Goal: Information Seeking & Learning: Learn about a topic

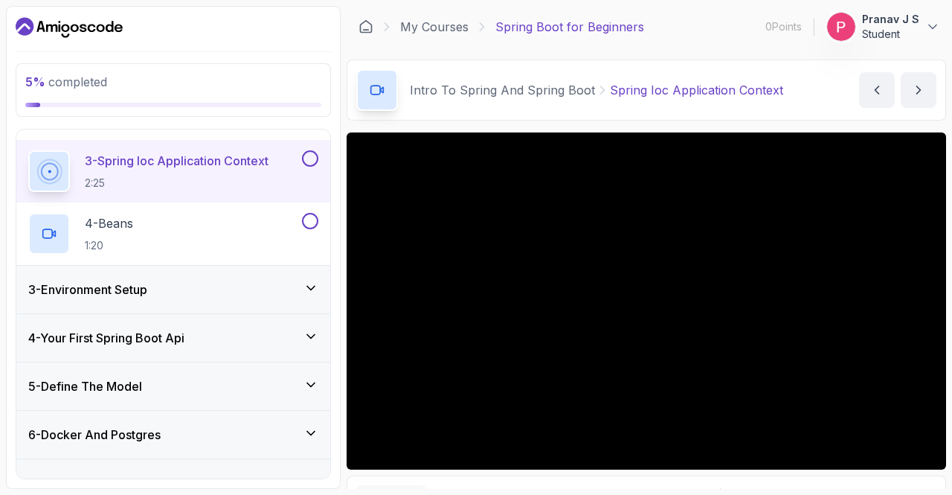
scroll to position [223, 0]
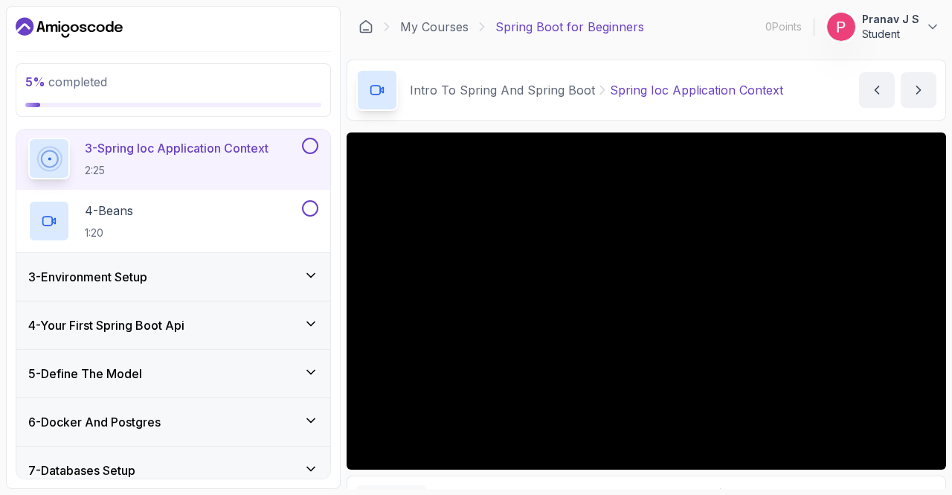
click at [309, 269] on icon at bounding box center [311, 275] width 15 height 15
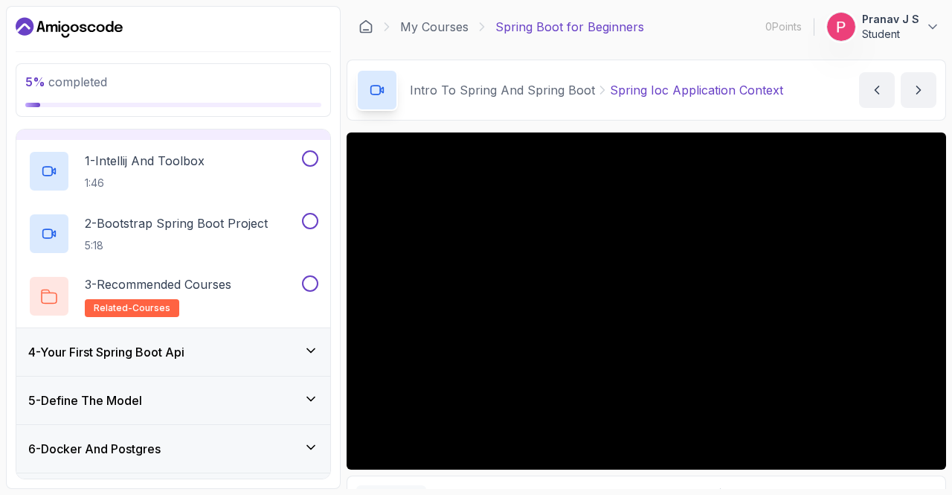
scroll to position [60, 0]
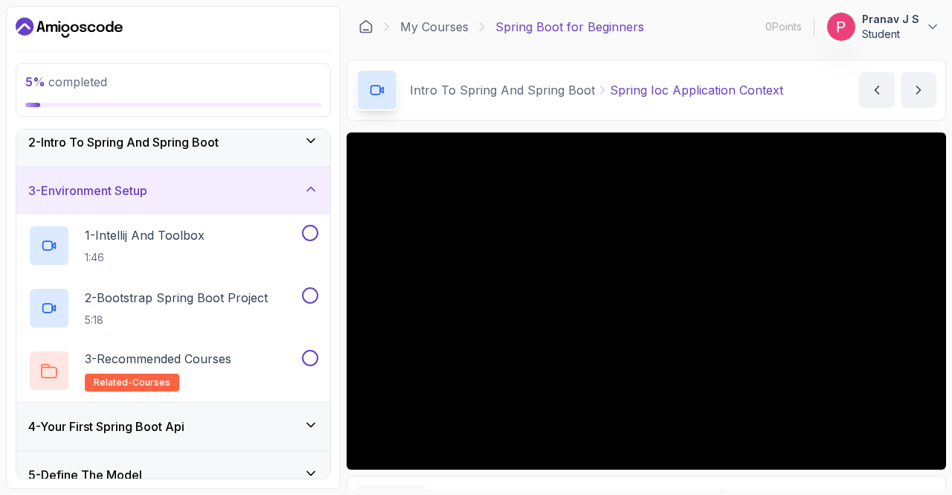
click at [308, 183] on icon at bounding box center [311, 189] width 15 height 15
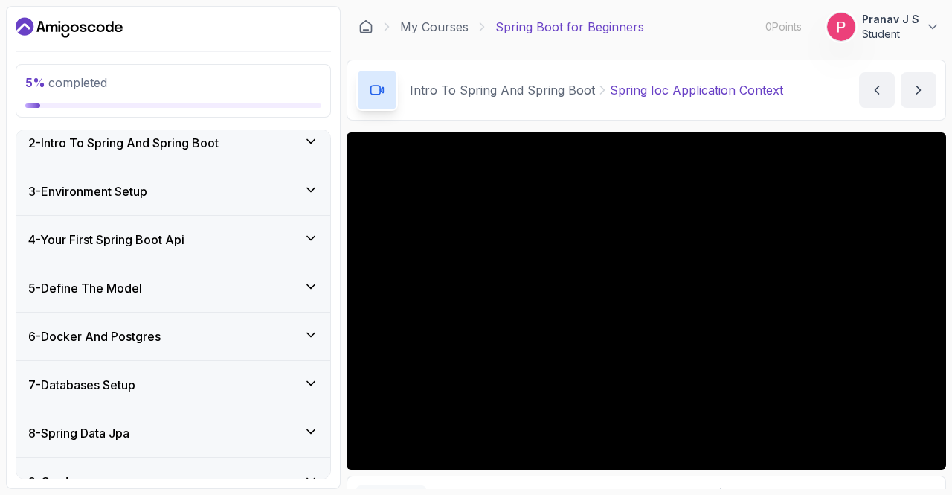
click at [315, 238] on icon at bounding box center [311, 238] width 15 height 15
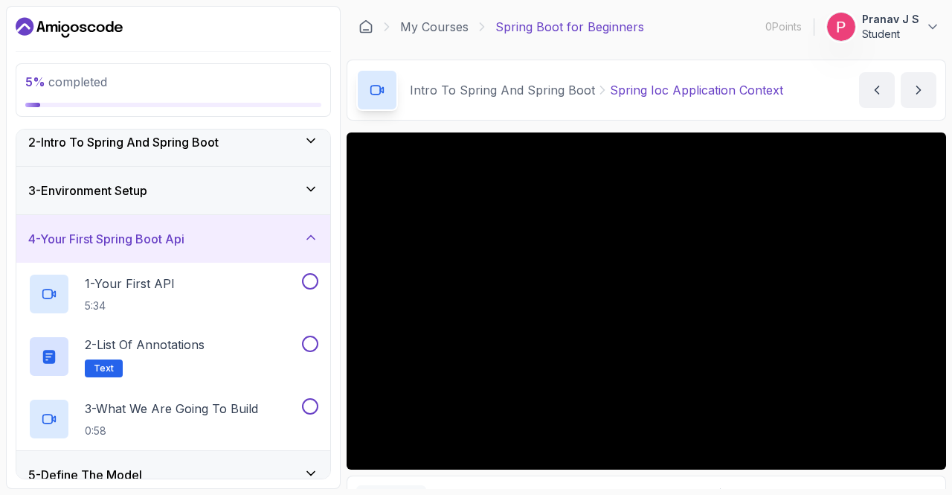
click at [315, 231] on icon at bounding box center [311, 237] width 15 height 15
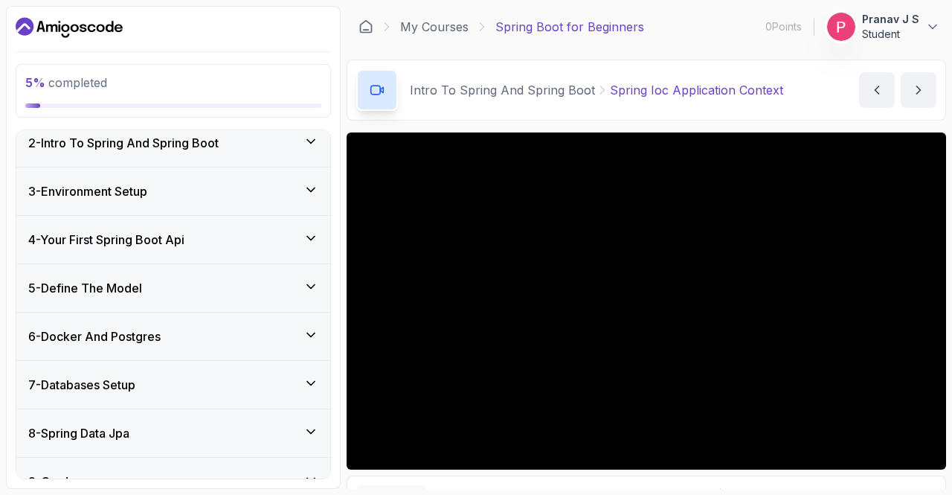
scroll to position [0, 0]
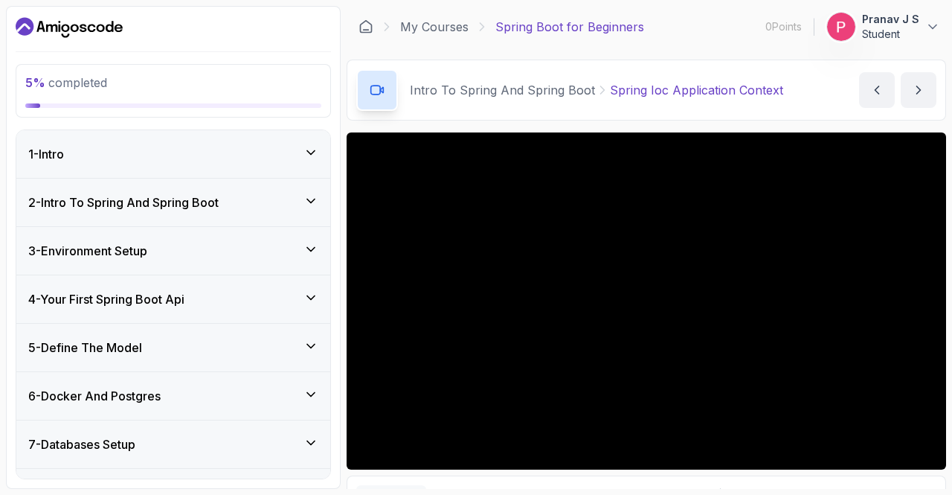
click at [309, 205] on icon at bounding box center [311, 200] width 15 height 15
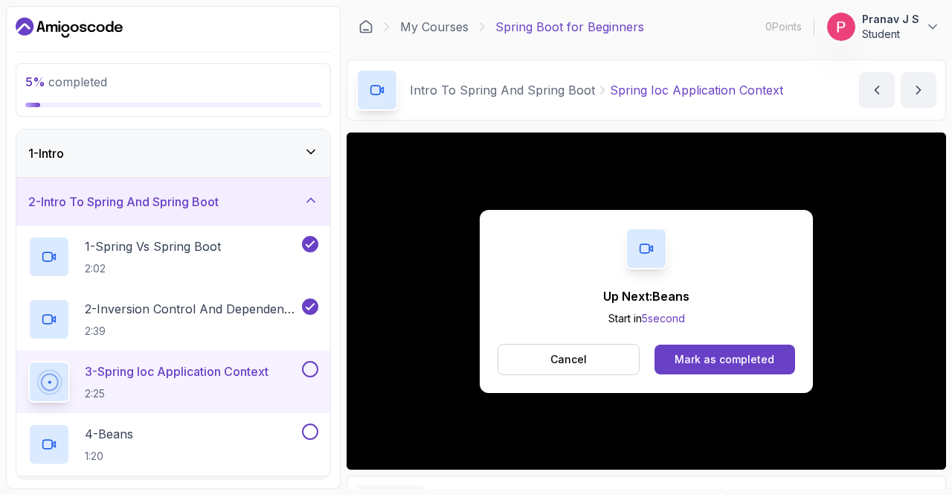
click at [311, 152] on icon at bounding box center [310, 152] width 7 height 4
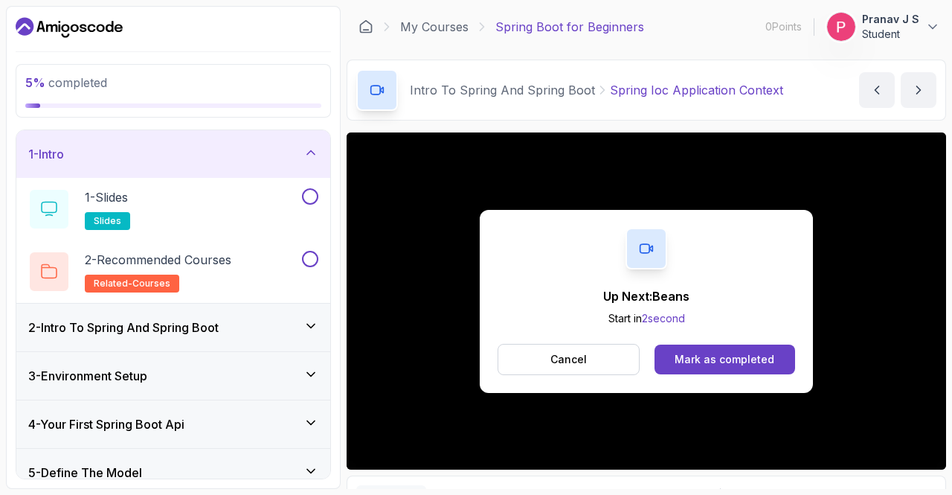
click at [313, 153] on icon at bounding box center [311, 152] width 15 height 15
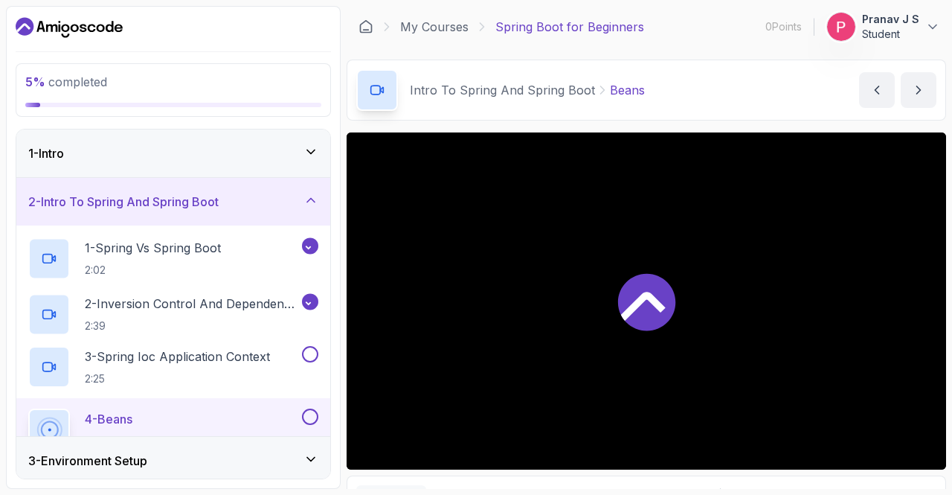
click at [314, 199] on icon at bounding box center [311, 200] width 15 height 15
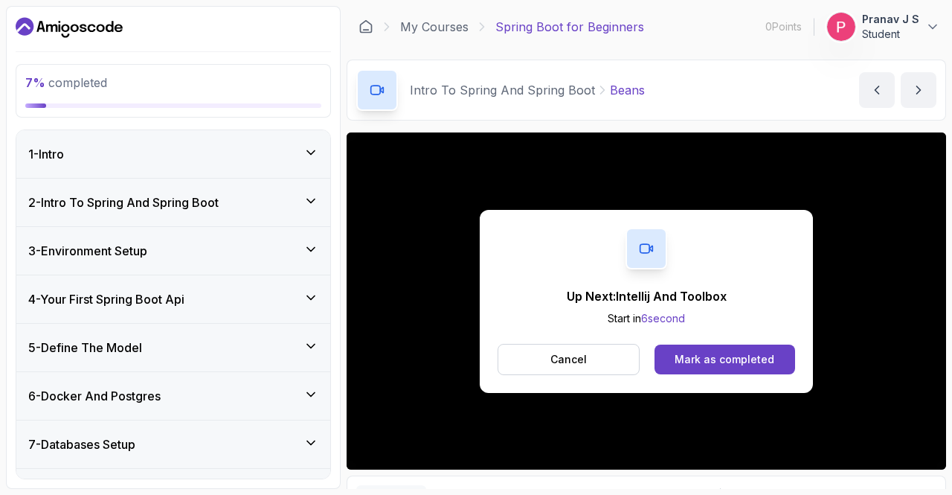
click at [318, 198] on icon at bounding box center [311, 200] width 15 height 15
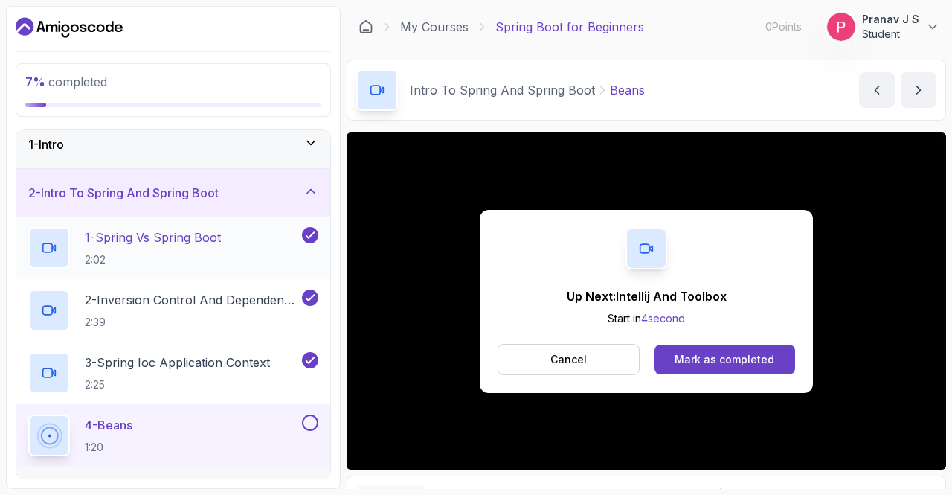
scroll to position [7, 0]
click at [310, 191] on icon at bounding box center [310, 193] width 7 height 4
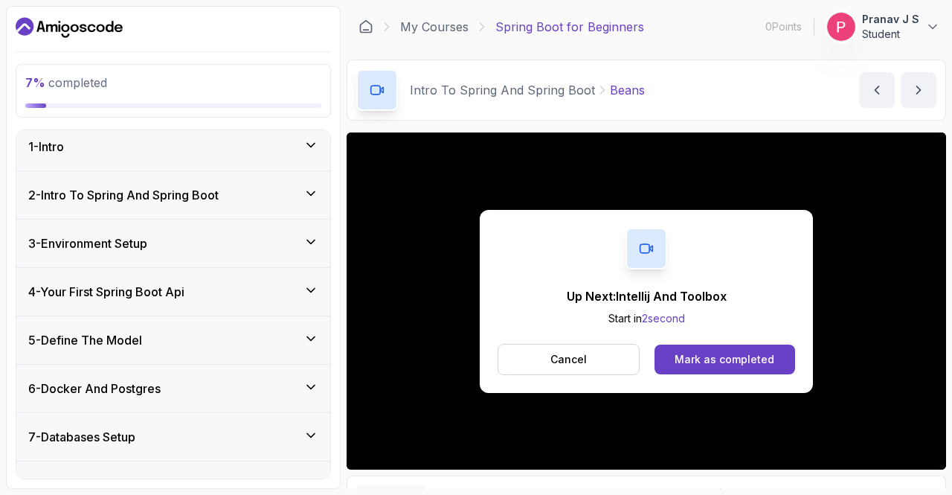
scroll to position [0, 0]
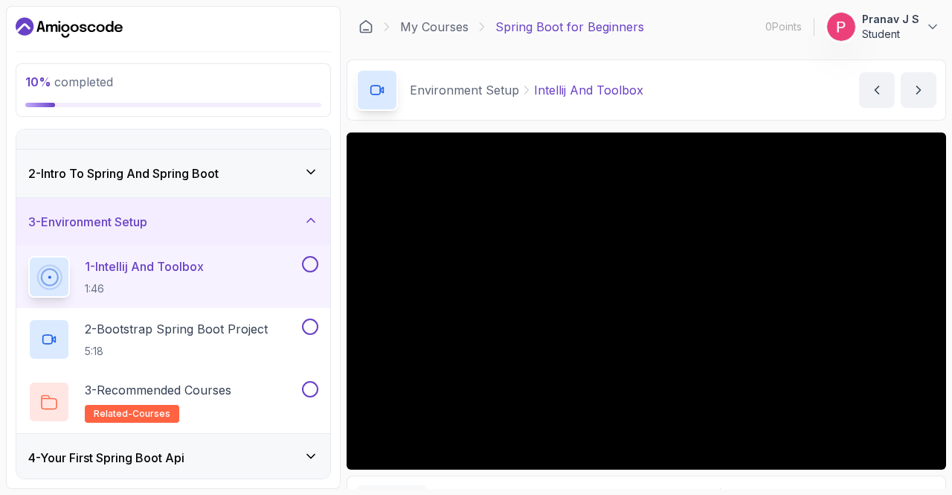
scroll to position [223, 0]
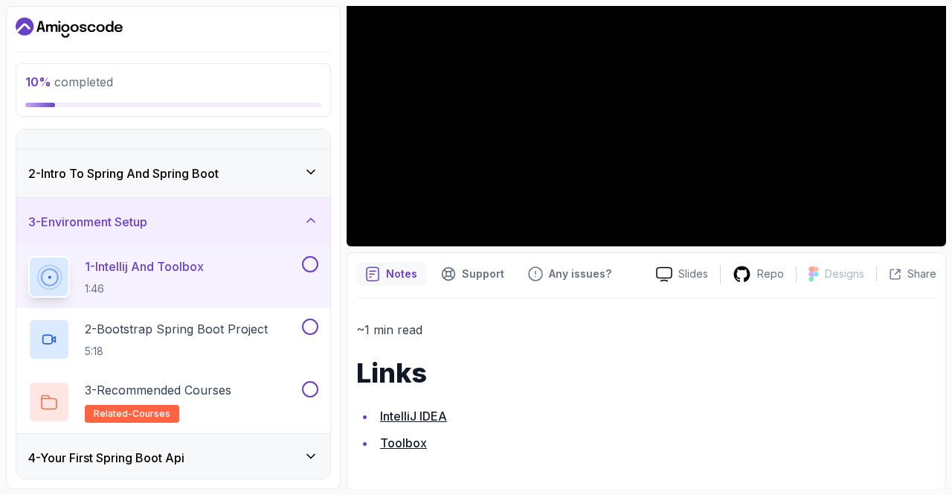
click at [394, 443] on link "Toolbox" at bounding box center [403, 442] width 47 height 15
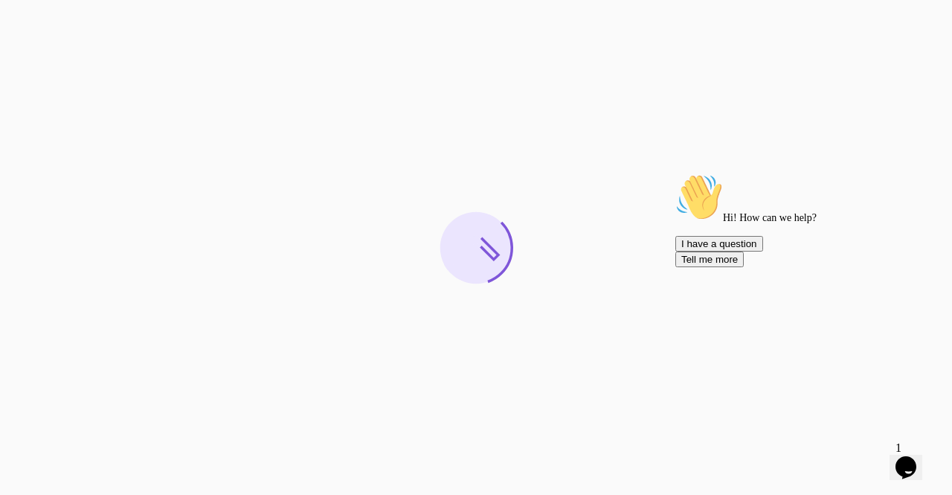
click at [937, 410] on div at bounding box center [476, 247] width 952 height 495
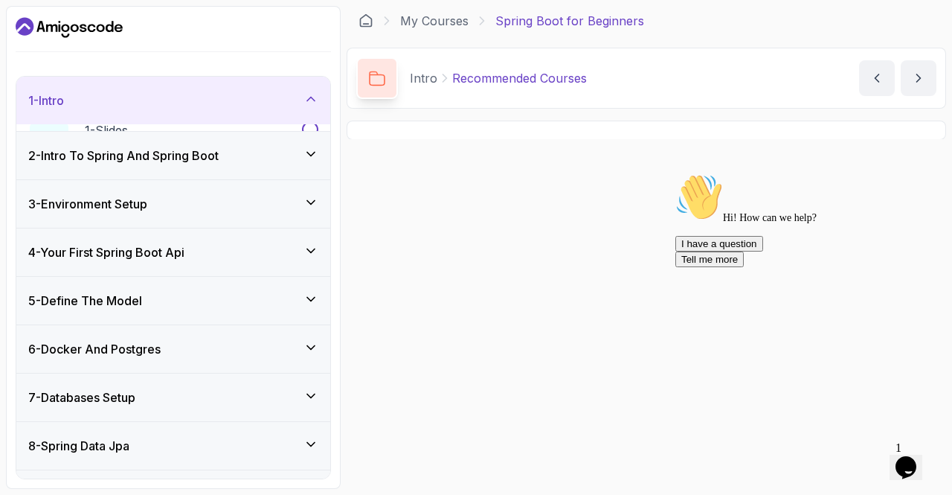
click at [675, 173] on icon "Chat attention grabber" at bounding box center [675, 173] width 0 height 0
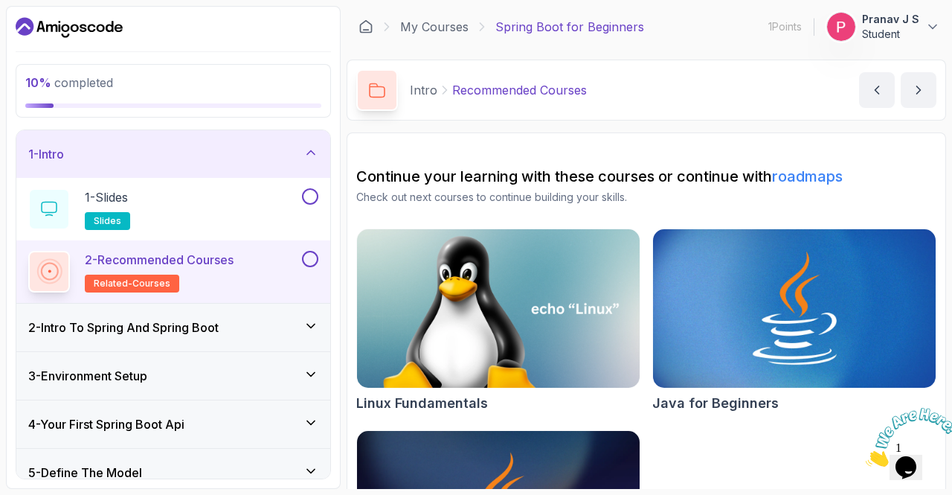
click at [866, 456] on icon "Close" at bounding box center [866, 462] width 0 height 13
click at [305, 196] on button at bounding box center [310, 196] width 16 height 16
click at [311, 256] on button at bounding box center [310, 259] width 16 height 16
click at [315, 153] on icon at bounding box center [311, 152] width 15 height 15
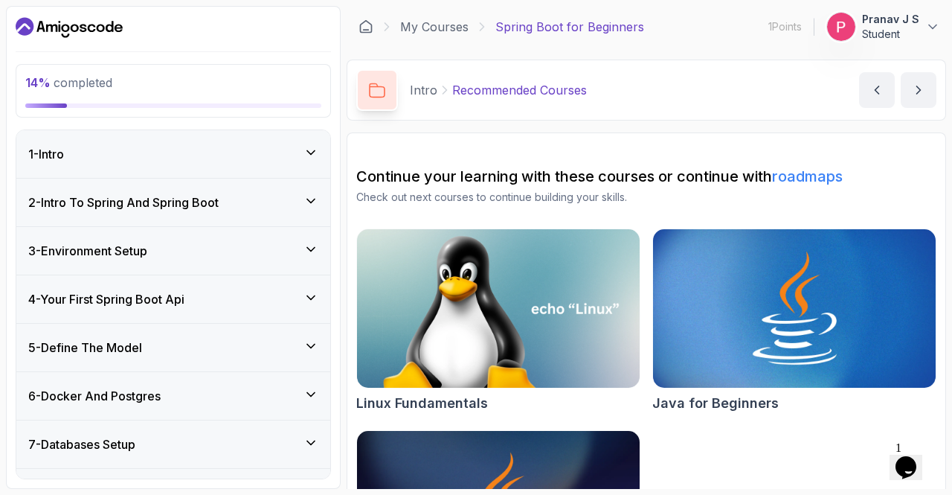
click at [302, 251] on div "3 - Environment Setup" at bounding box center [173, 251] width 290 height 18
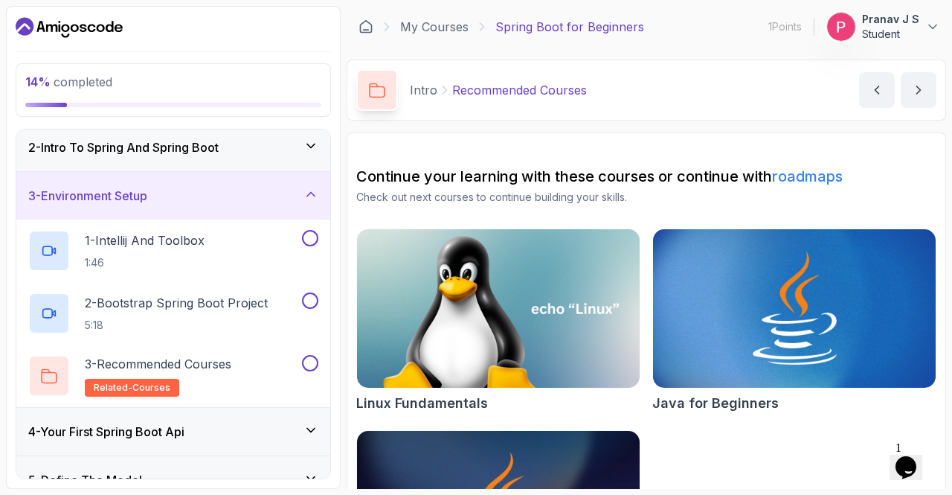
scroll to position [74, 0]
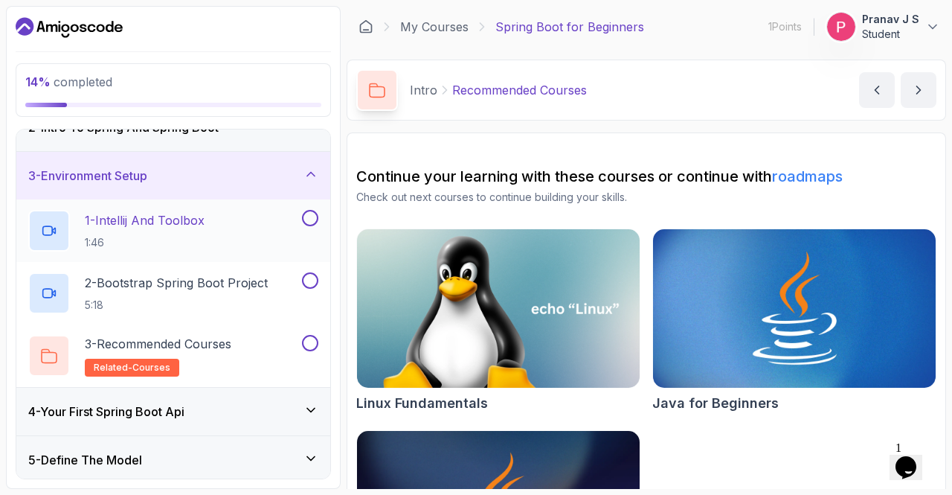
click at [173, 219] on p "1 - Intellij And Toolbox" at bounding box center [145, 220] width 120 height 18
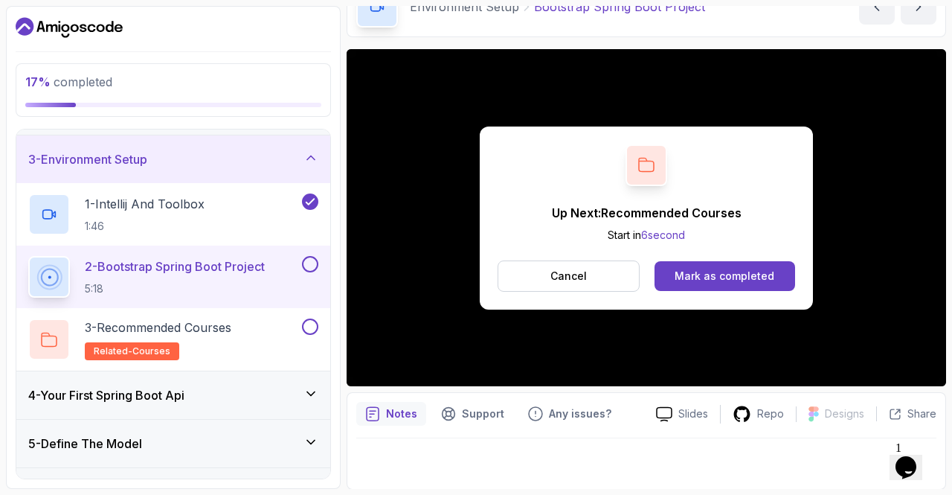
scroll to position [71, 0]
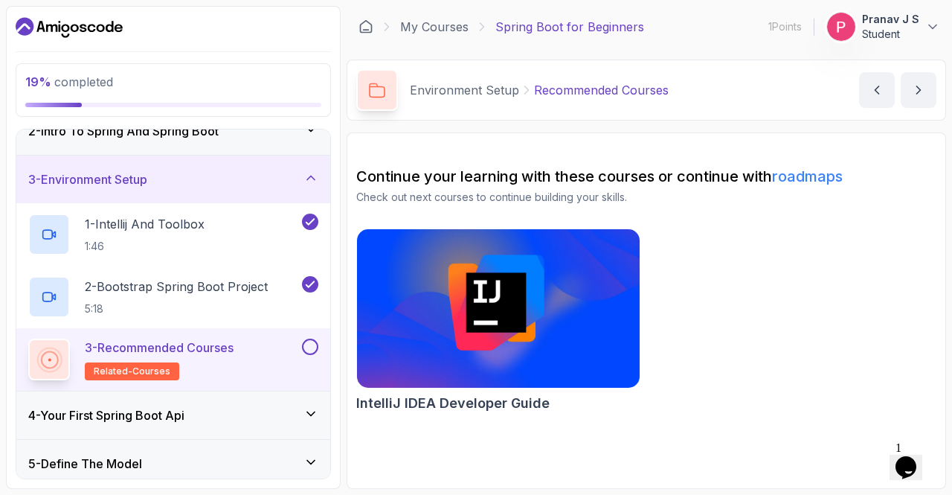
click at [314, 346] on button at bounding box center [310, 346] width 16 height 16
click at [314, 172] on icon at bounding box center [311, 177] width 15 height 15
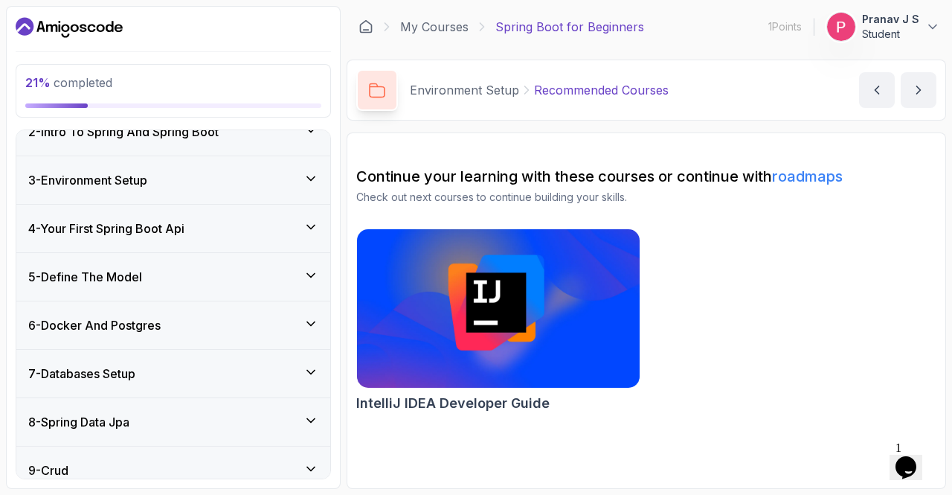
click at [308, 225] on icon at bounding box center [310, 227] width 7 height 4
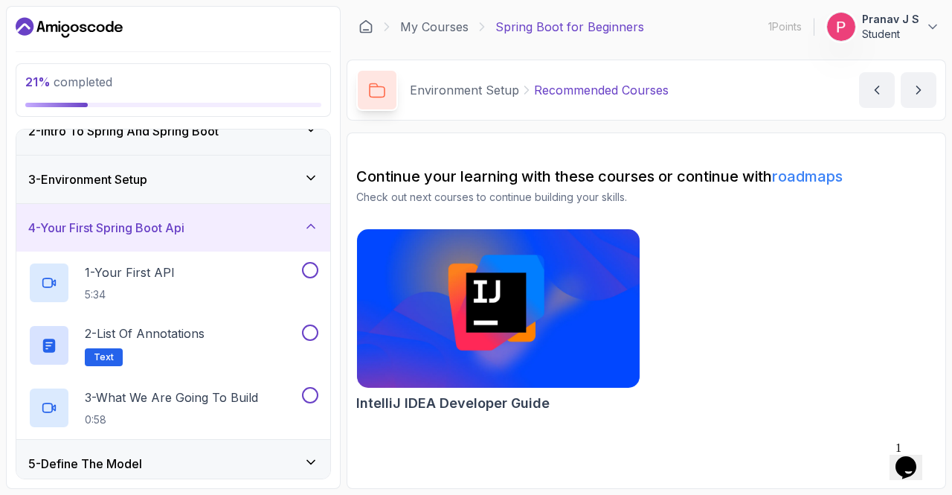
click at [309, 176] on icon at bounding box center [310, 178] width 7 height 4
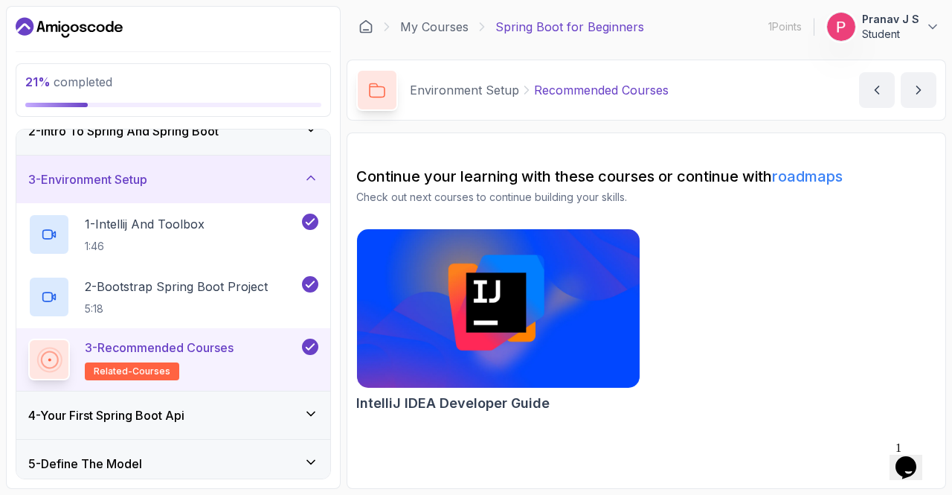
click at [309, 176] on icon at bounding box center [310, 178] width 7 height 4
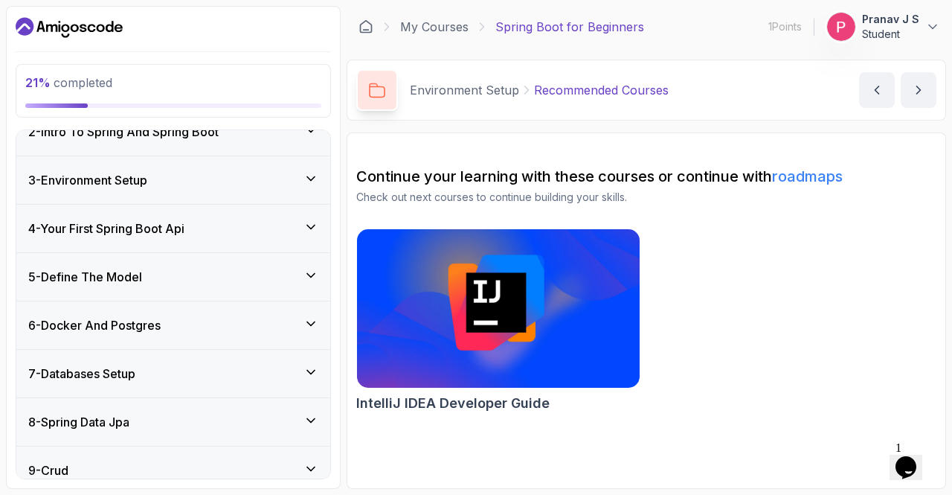
click at [304, 228] on div "4 - Your First Spring Boot Api" at bounding box center [173, 228] width 290 height 18
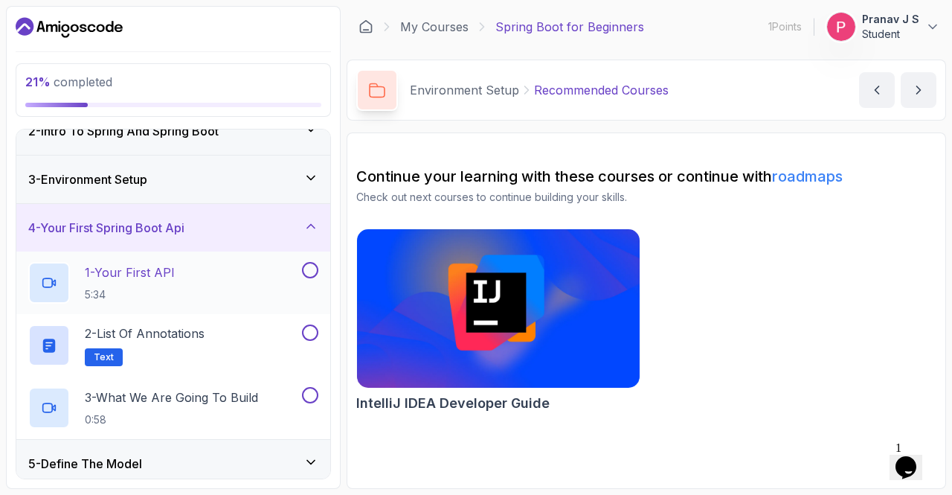
click at [123, 279] on p "1 - Your First API" at bounding box center [130, 272] width 90 height 18
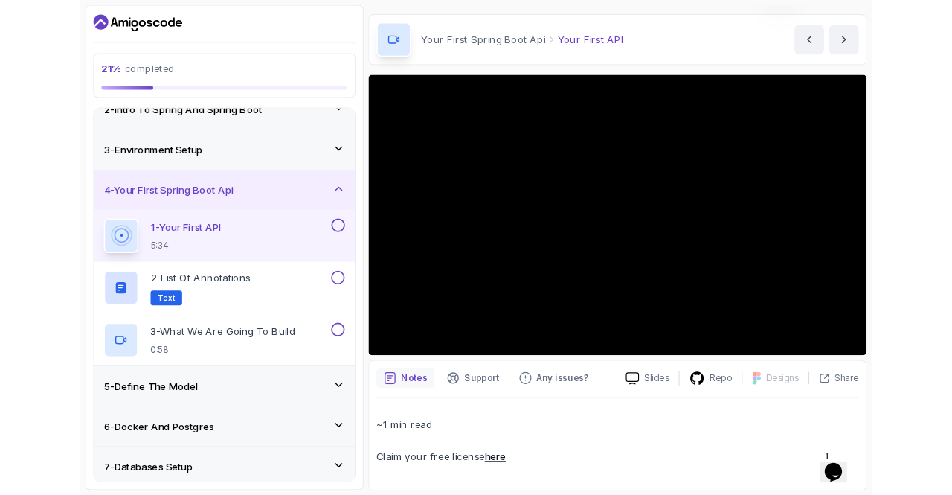
scroll to position [74, 0]
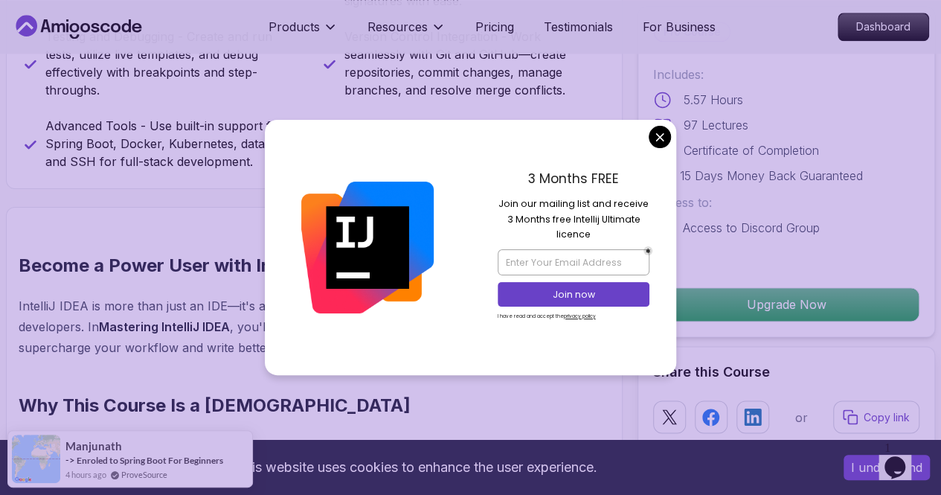
scroll to position [1009, 0]
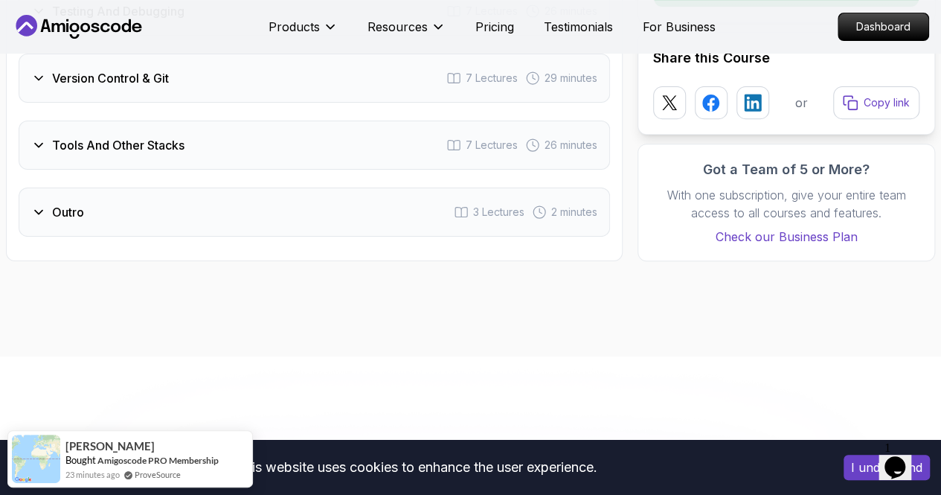
scroll to position [3124, 0]
